Goal: Task Accomplishment & Management: Use online tool/utility

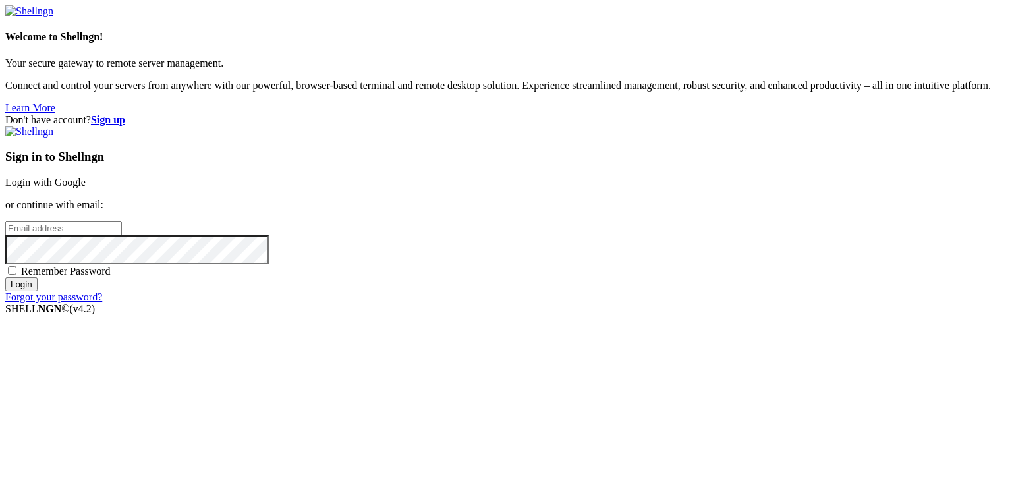
drag, startPoint x: 594, startPoint y: 245, endPoint x: 602, endPoint y: 231, distance: 16.5
click at [602, 231] on div "Sign in to Shellngn Login with Google or continue with email: Remember Password…" at bounding box center [506, 214] width 1002 height 177
click at [122, 231] on input "email" at bounding box center [63, 228] width 117 height 14
type input "[EMAIL_ADDRESS][DOMAIN_NAME]"
click at [111, 277] on span "Remember Password" at bounding box center [66, 271] width 90 height 11
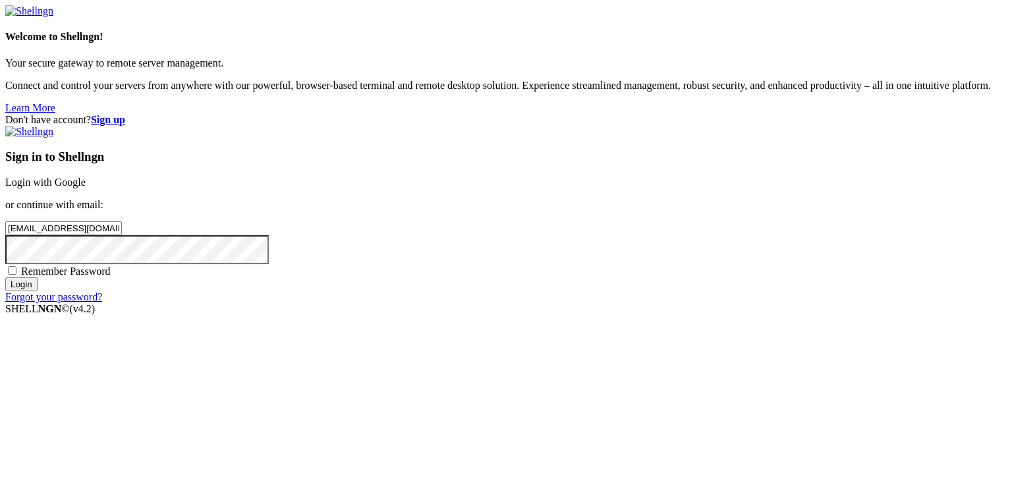
click at [16, 275] on input "Remember Password" at bounding box center [12, 270] width 9 height 9
checkbox input "true"
click at [610, 303] on div "Sign in to Shellngn Login with Google or continue with email: [EMAIL_ADDRESS][D…" at bounding box center [506, 214] width 1002 height 177
click at [38, 291] on input "Login" at bounding box center [21, 285] width 32 height 14
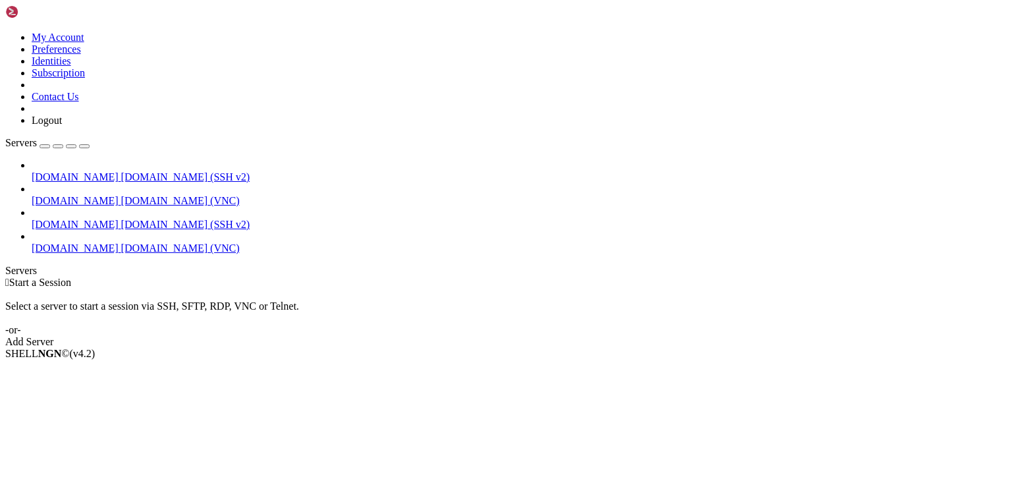
click at [121, 171] on span "[DOMAIN_NAME] (SSH v2)" at bounding box center [185, 176] width 129 height 11
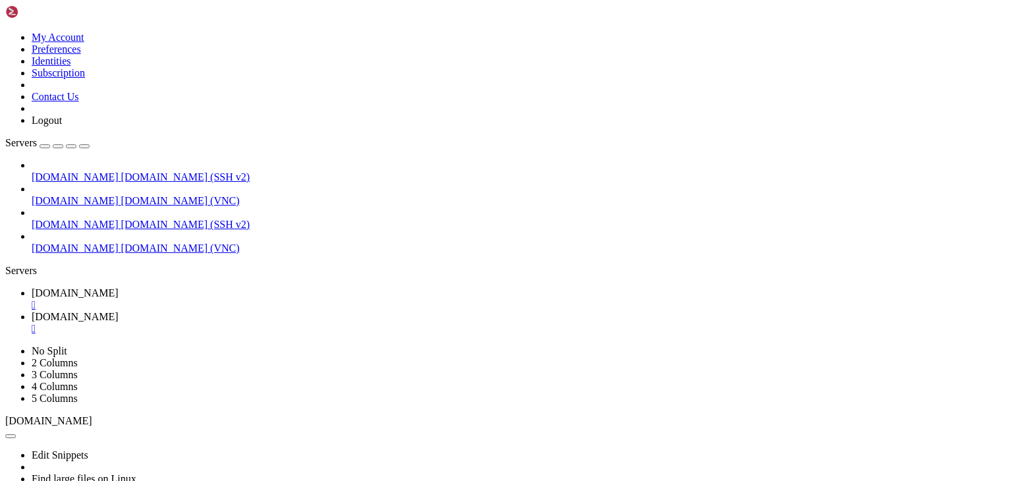
scroll to position [123, 0]
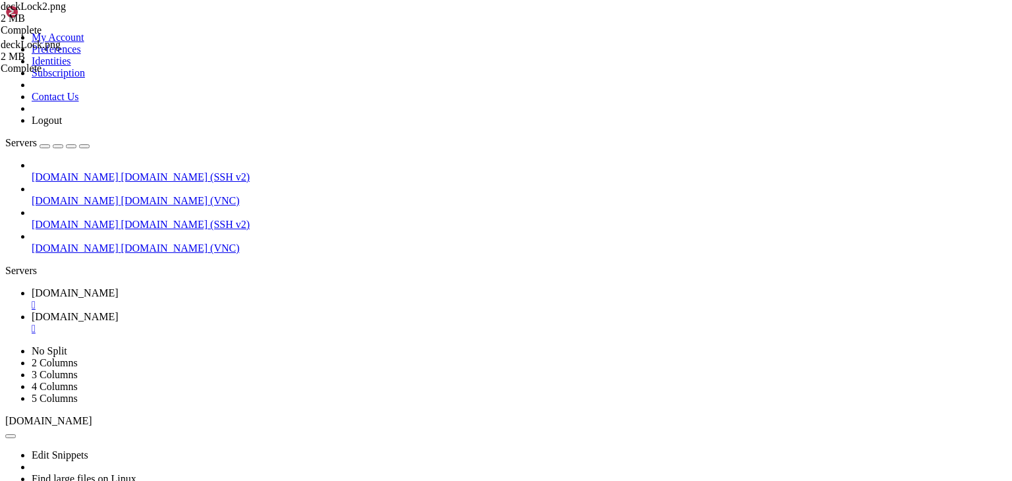
type input "/"
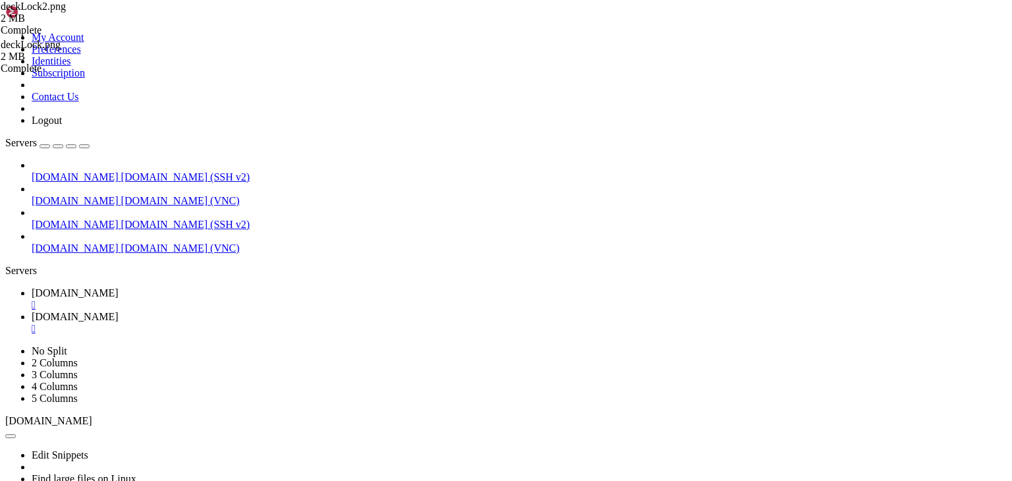
click at [256, 299] on div "" at bounding box center [520, 305] width 976 height 12
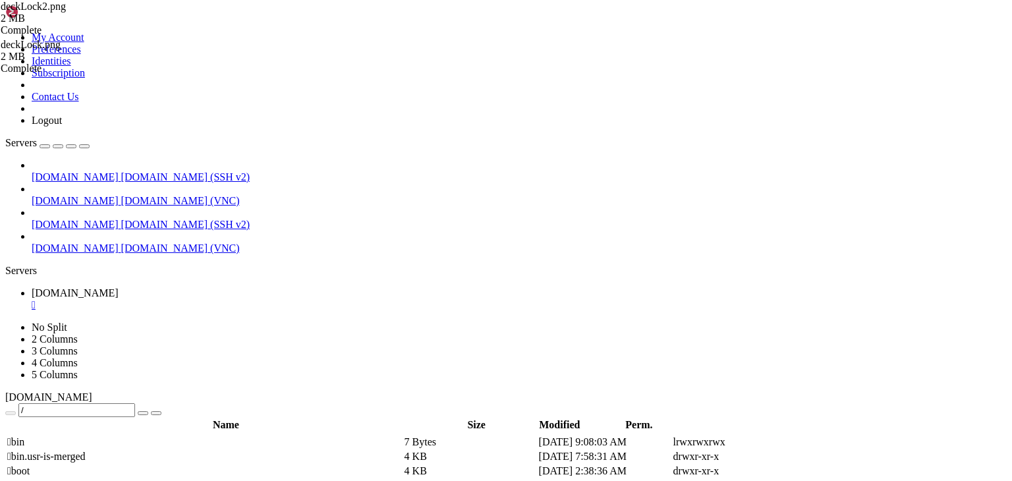
click at [256, 299] on div "" at bounding box center [520, 305] width 976 height 12
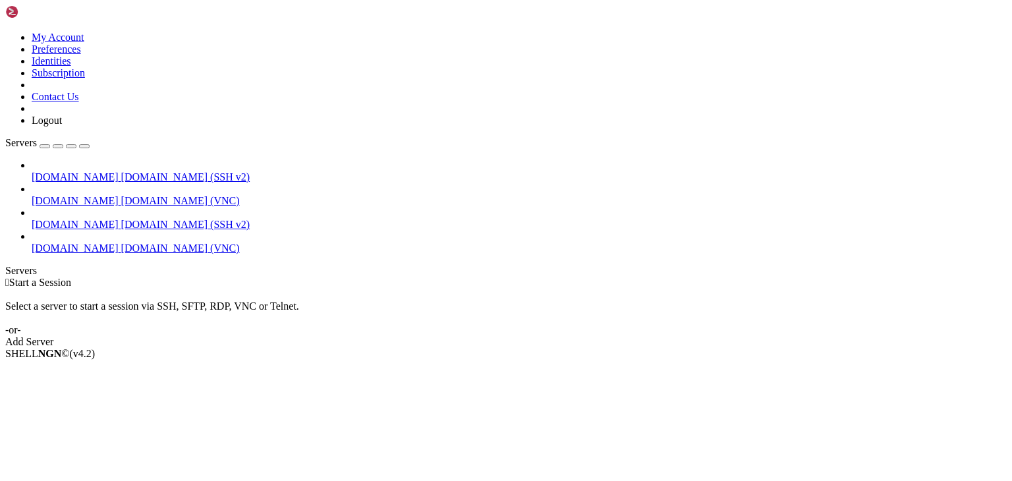
click at [121, 171] on span "[DOMAIN_NAME] (SSH v2)" at bounding box center [185, 176] width 129 height 11
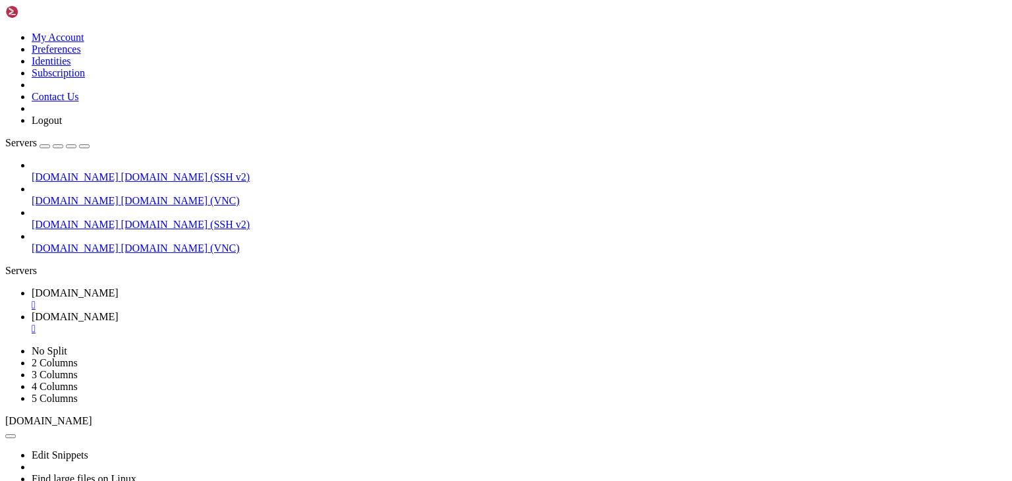
scroll to position [28, 0]
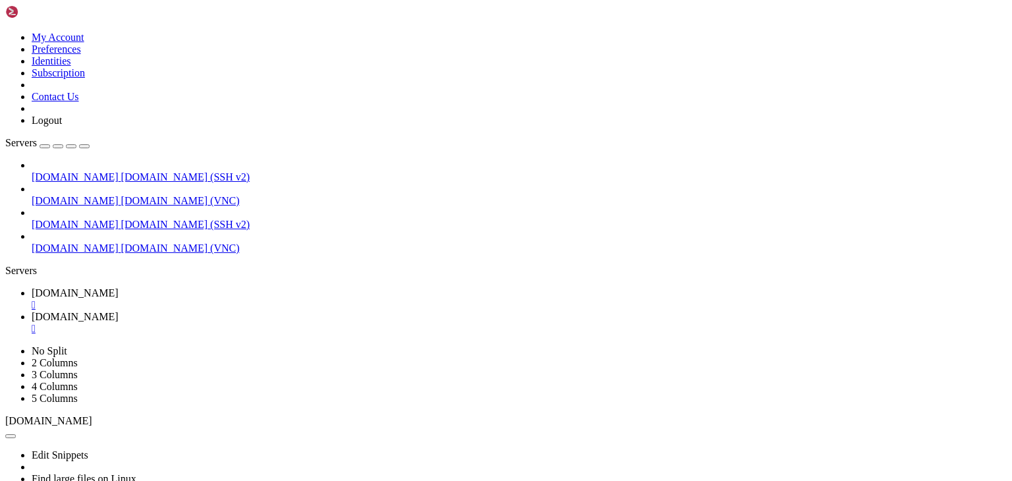
type input "/home/ubuntu/deckSecOps/static"
click at [351, 323] on div "" at bounding box center [520, 329] width 976 height 12
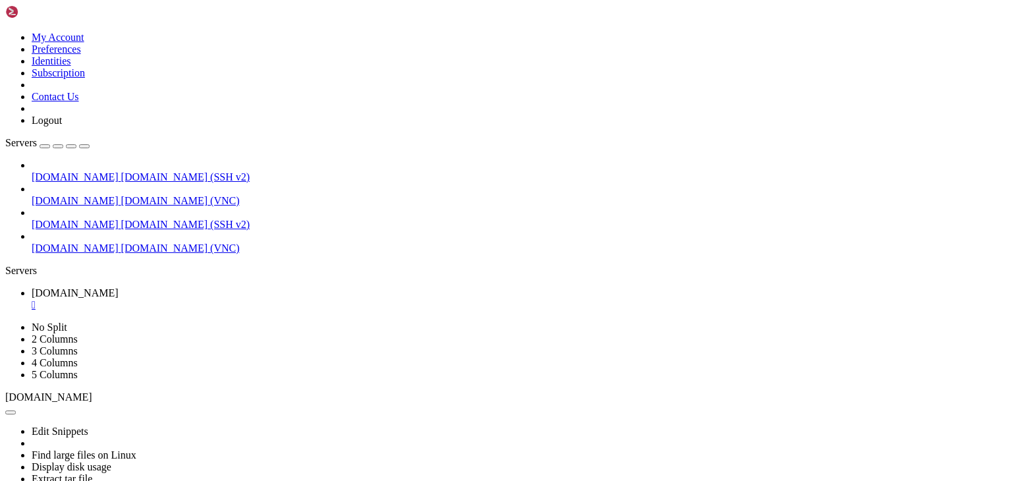
click at [255, 287] on link "[DOMAIN_NAME] " at bounding box center [520, 299] width 976 height 24
click at [252, 299] on div "" at bounding box center [520, 305] width 976 height 12
